Goal: Subscribe to service/newsletter

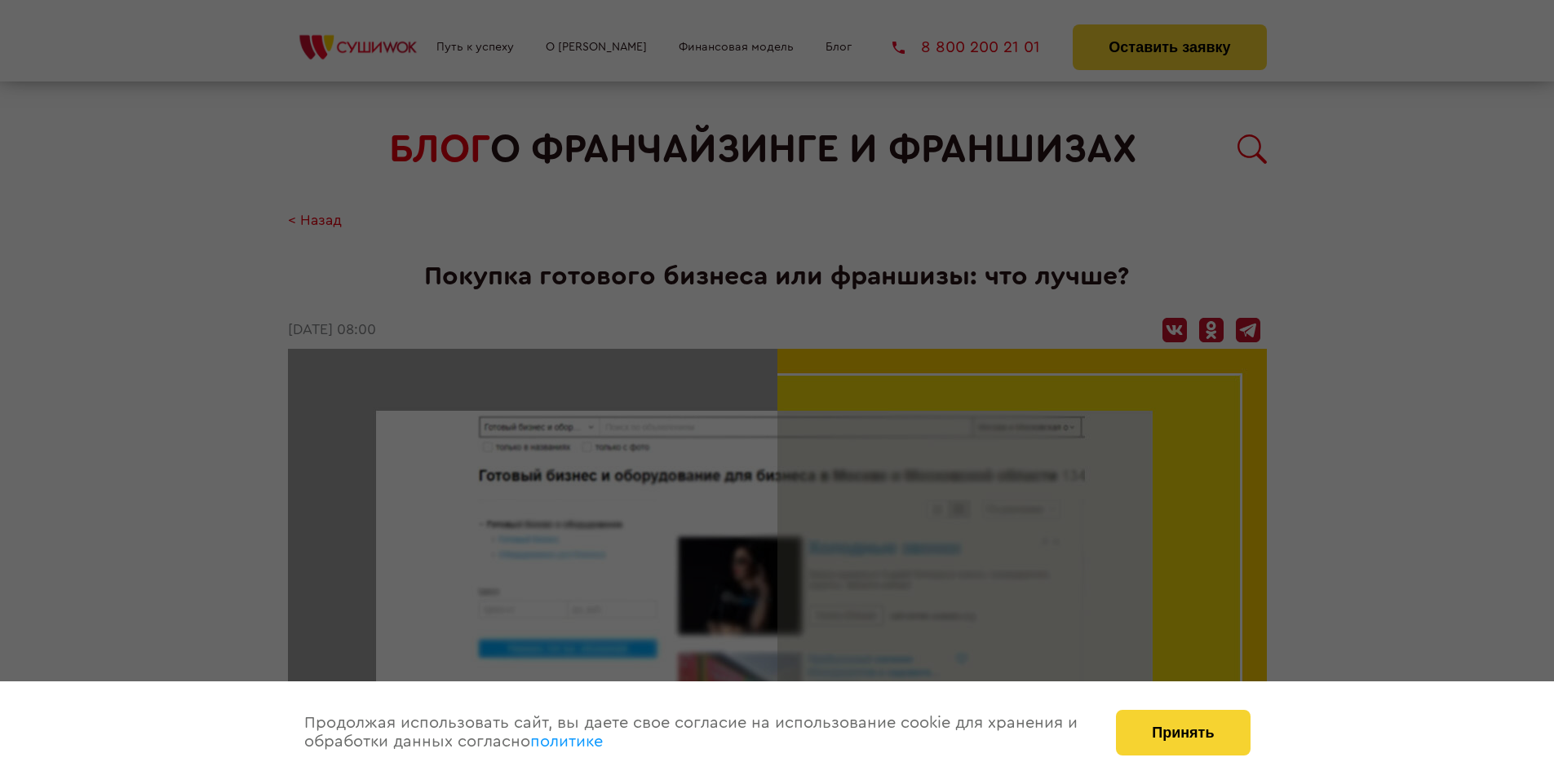
scroll to position [2047, 0]
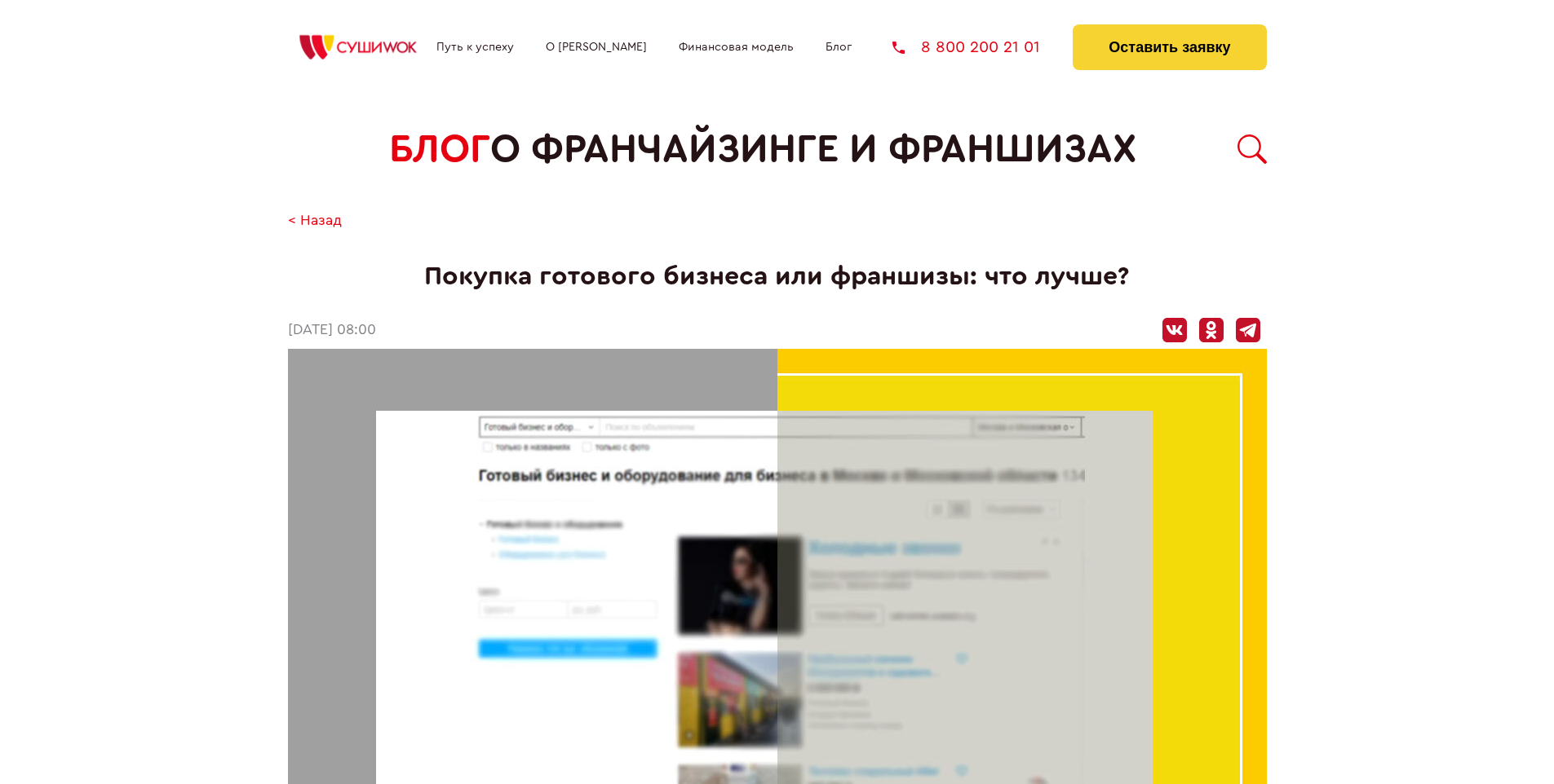
scroll to position [2047, 0]
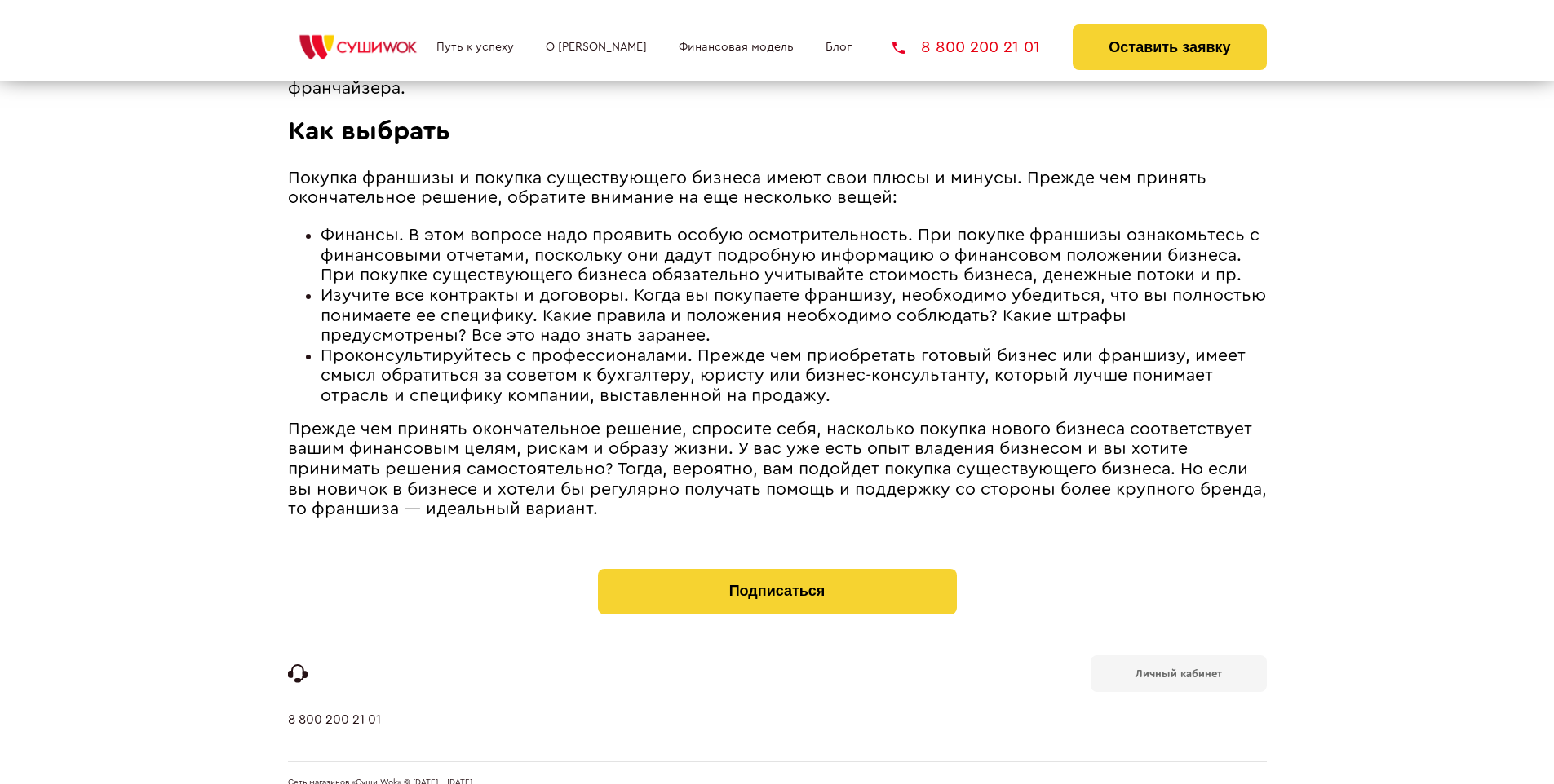
click at [1178, 668] on b "Личный кабинет" at bounding box center [1178, 673] width 86 height 11
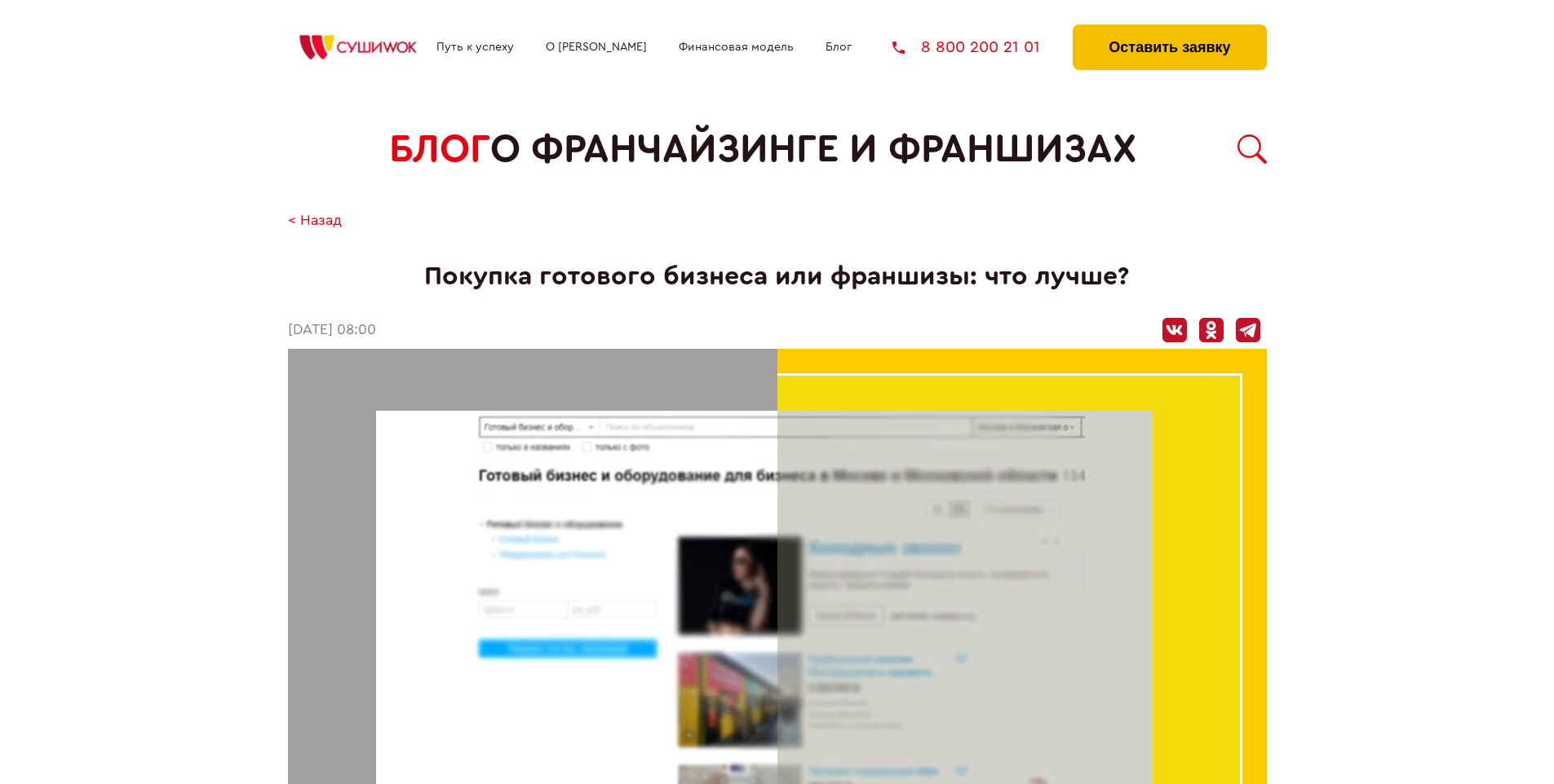
click at [1169, 29] on button "Оставить заявку" at bounding box center [1169, 47] width 193 height 46
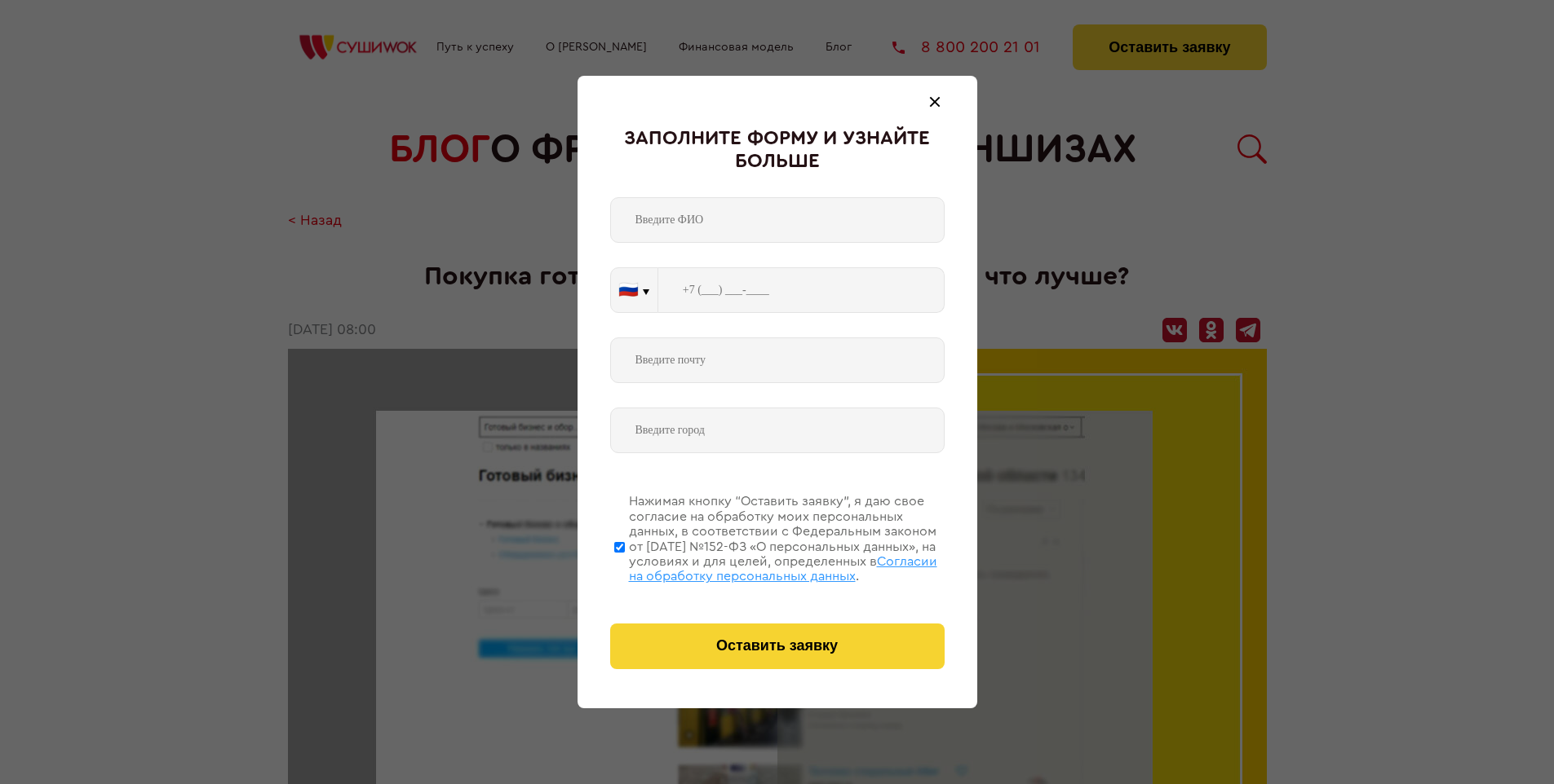
click at [756, 566] on span "Согласии на обработку персональных данных" at bounding box center [782, 569] width 308 height 28
click at [625, 566] on input "Нажимая кнопку “Оставить заявку”, я даю свое согласие на обработку моих персона…" at bounding box center [620, 547] width 11 height 131
checkbox input "false"
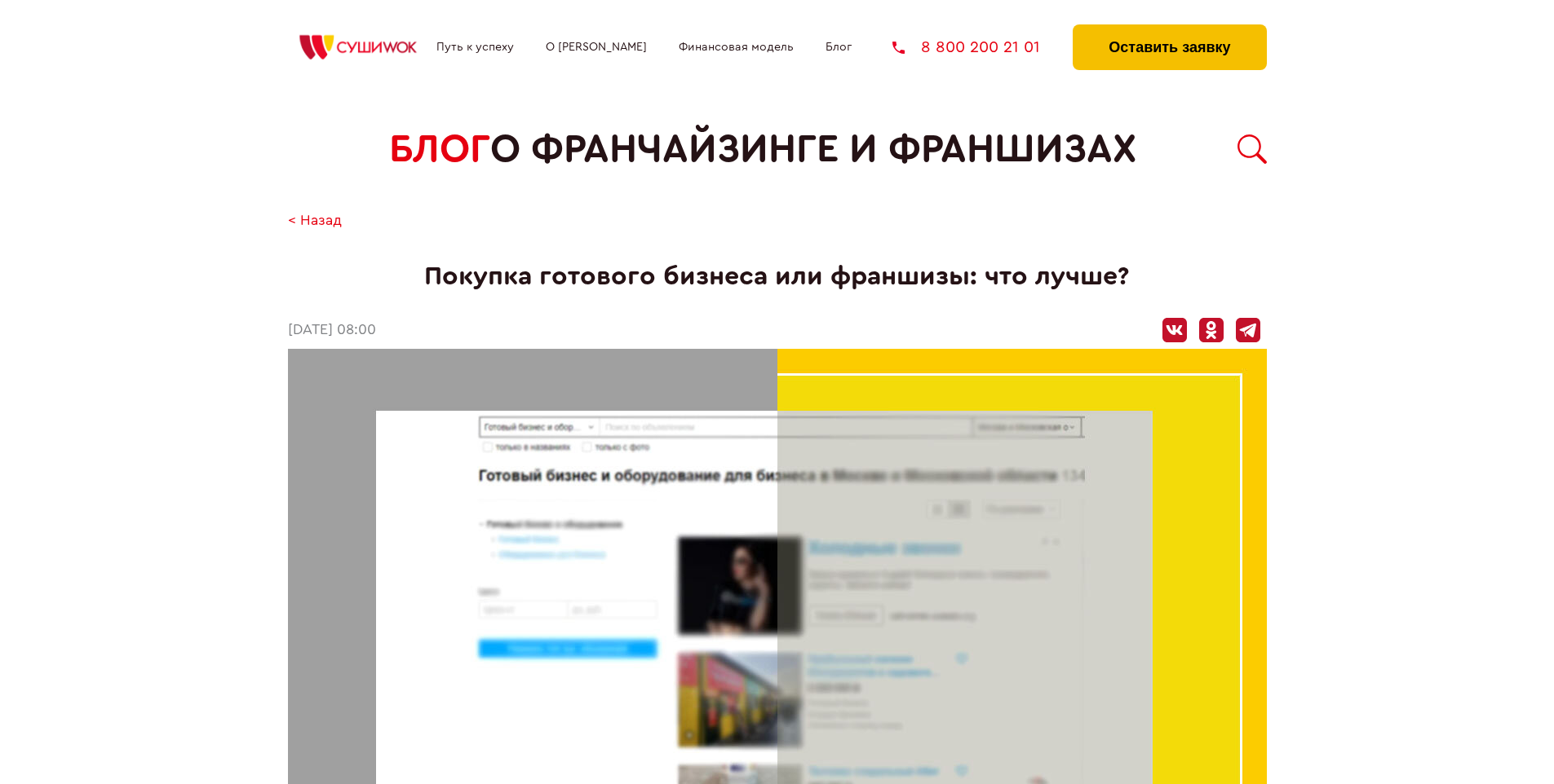
click at [1169, 29] on button "Оставить заявку" at bounding box center [1169, 47] width 193 height 46
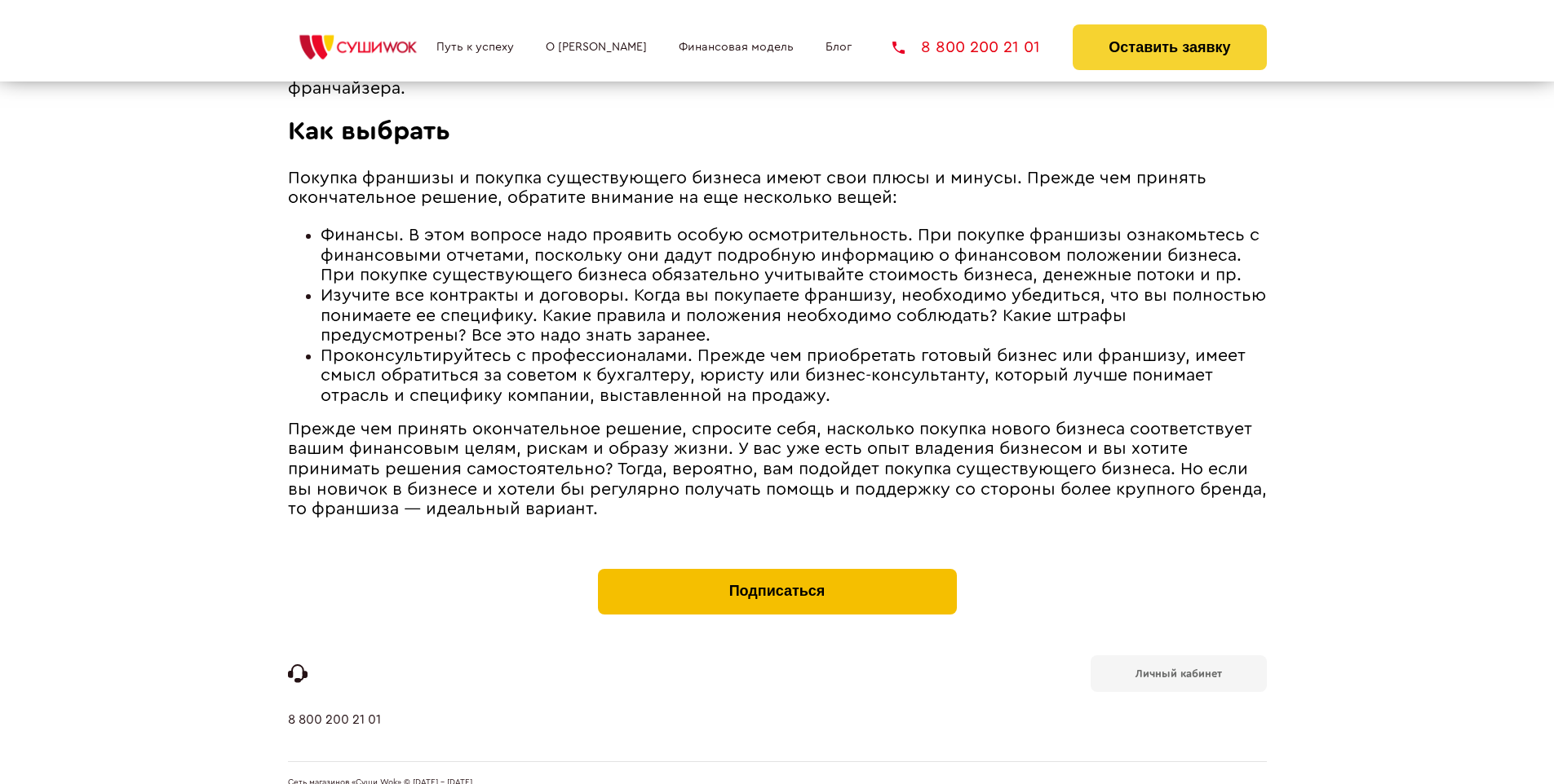
click at [777, 569] on button "Подписаться" at bounding box center [777, 592] width 359 height 46
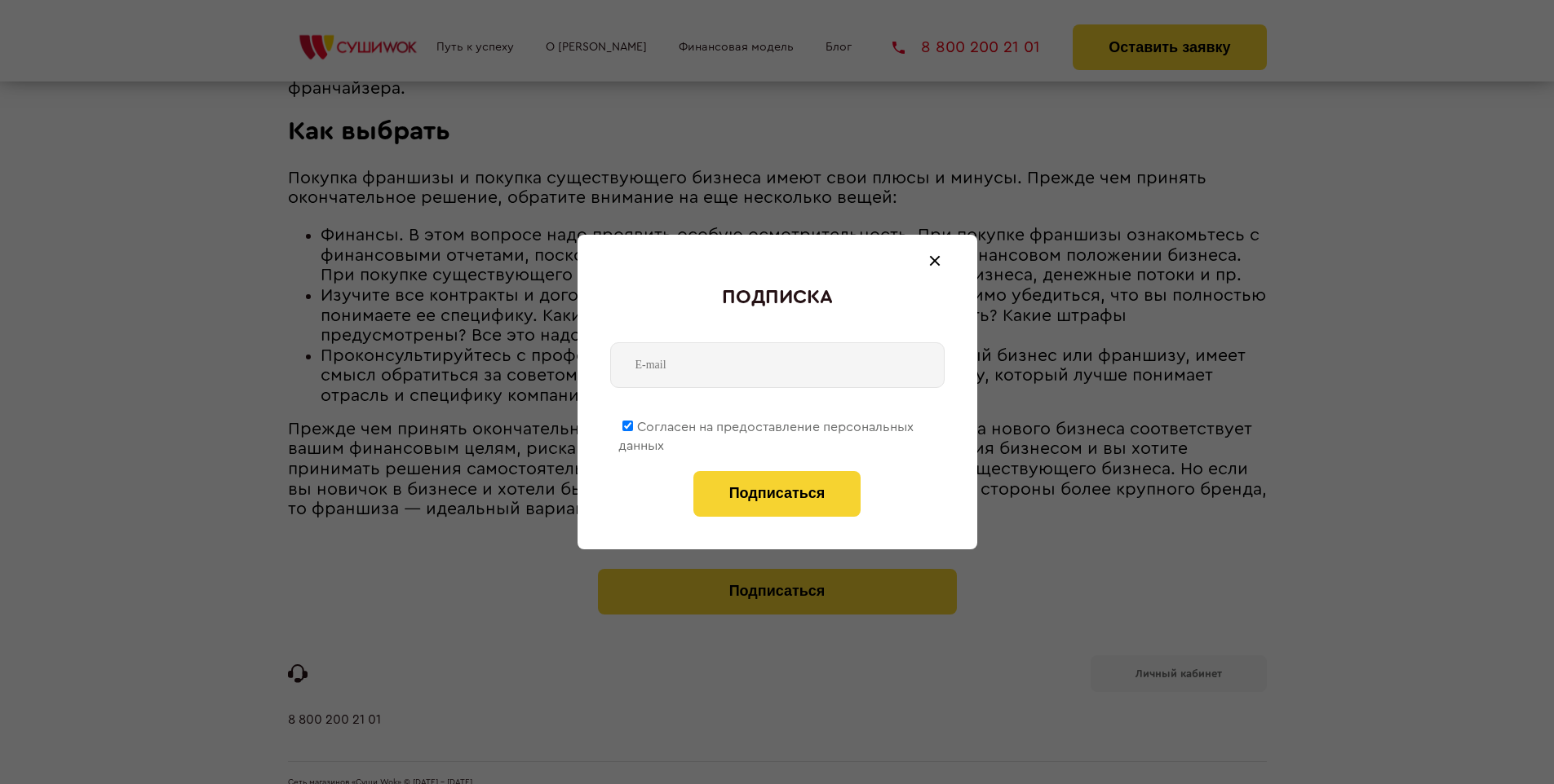
click at [766, 424] on span "Согласен на предоставление персональных данных" at bounding box center [766, 437] width 295 height 32
click at [633, 424] on input "Согласен на предоставление персональных данных" at bounding box center [627, 426] width 11 height 11
checkbox input "false"
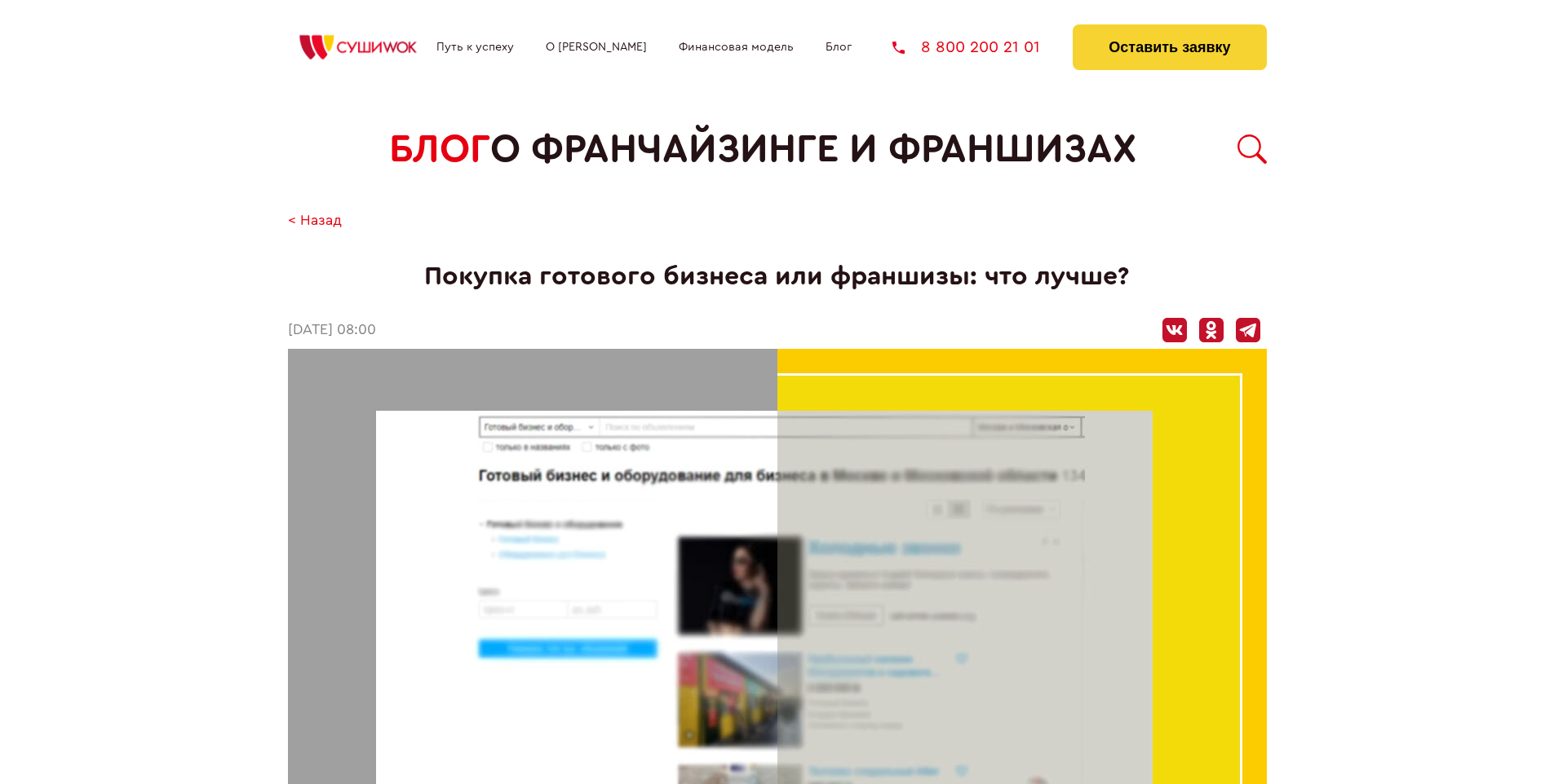
scroll to position [2047, 0]
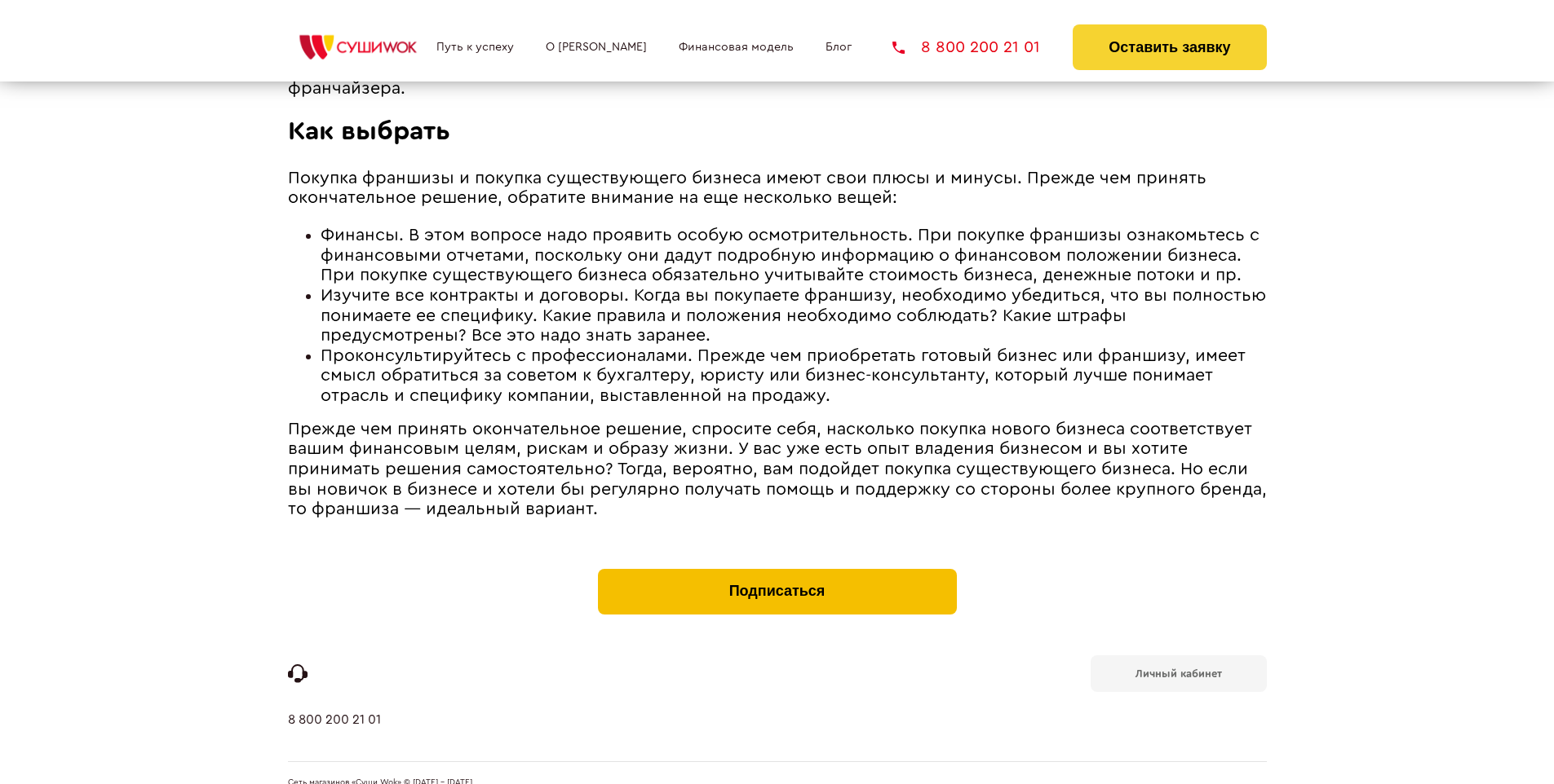
click at [777, 569] on button "Подписаться" at bounding box center [777, 592] width 359 height 46
